Goal: Contribute content

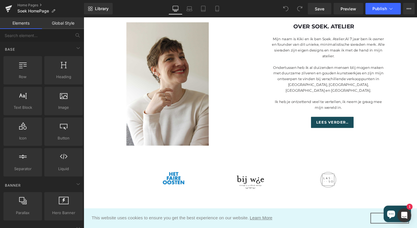
scroll to position [557, 0]
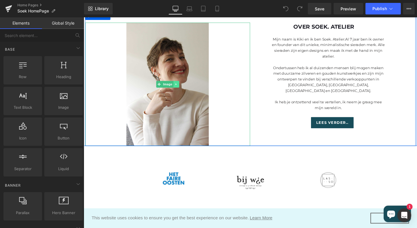
click at [181, 88] on icon at bounding box center [180, 87] width 3 height 3
click at [162, 88] on link "Image" at bounding box center [169, 87] width 18 height 7
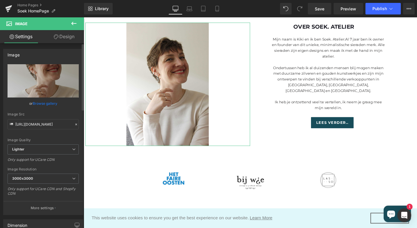
click at [47, 104] on link "Browse gallery" at bounding box center [45, 103] width 25 height 10
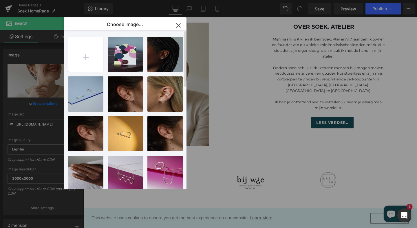
click at [86, 58] on input "file" at bounding box center [85, 54] width 35 height 35
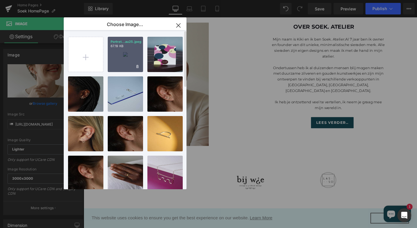
click at [123, 60] on div "Portret...au25.jpeg 67.19 KB" at bounding box center [125, 54] width 35 height 35
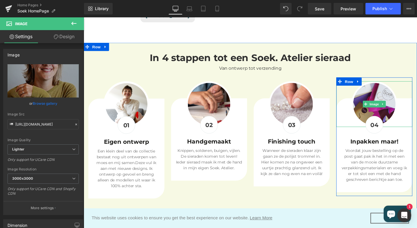
scroll to position [1259, 0]
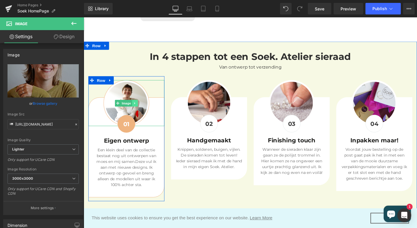
click at [138, 108] on icon at bounding box center [137, 107] width 3 height 3
click at [122, 108] on link "Image" at bounding box center [116, 107] width 18 height 7
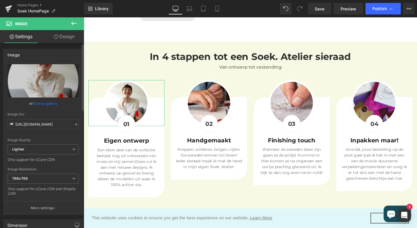
click at [52, 103] on link "Browse gallery" at bounding box center [45, 103] width 25 height 10
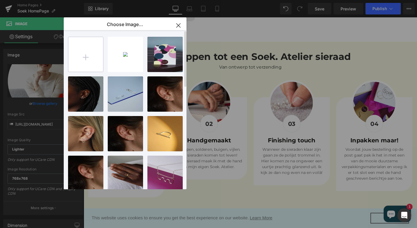
click at [84, 56] on input "file" at bounding box center [85, 54] width 35 height 35
type input "C:\fakepath\kiki-portret-rondAUG25-1.png"
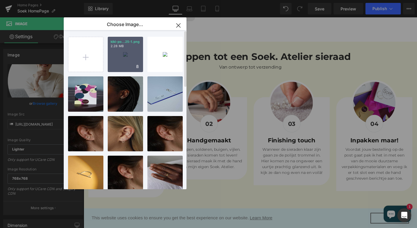
click at [121, 58] on div "kiki-po...25-1.png 2.28 MB" at bounding box center [125, 54] width 35 height 35
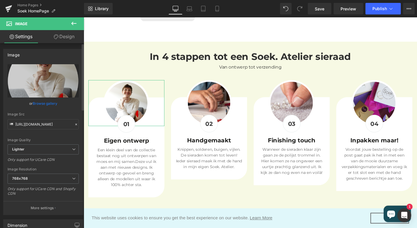
click at [47, 103] on link "Browse gallery" at bounding box center [45, 103] width 25 height 10
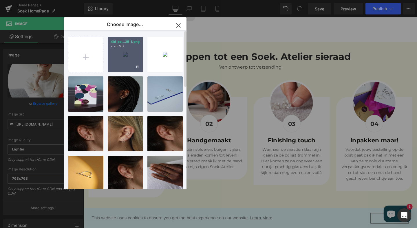
click at [117, 60] on div "kiki-po...25-1.png 2.28 MB" at bounding box center [125, 54] width 35 height 35
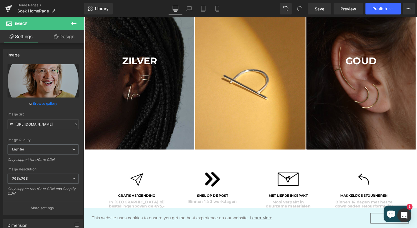
scroll to position [0, 0]
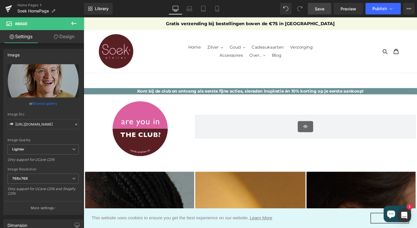
click at [322, 10] on span "Save" at bounding box center [320, 9] width 10 height 6
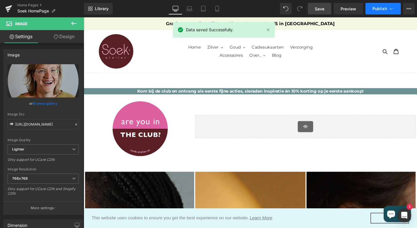
click at [378, 7] on span "Publish" at bounding box center [379, 8] width 14 height 5
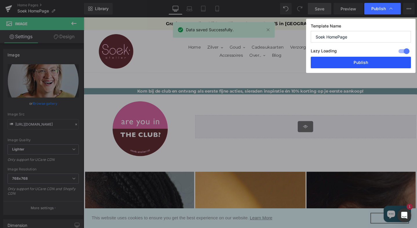
click at [359, 64] on button "Publish" at bounding box center [361, 63] width 100 height 12
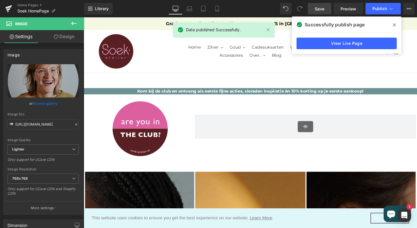
click at [403, 72] on div "Zoeken Winkelwagen 0 artikelen" at bounding box center [378, 53] width 80 height 45
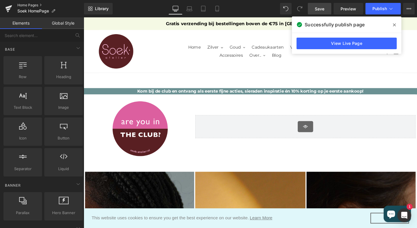
click at [26, 5] on link "Home Pages" at bounding box center [50, 5] width 67 height 5
